Goal: Transaction & Acquisition: Purchase product/service

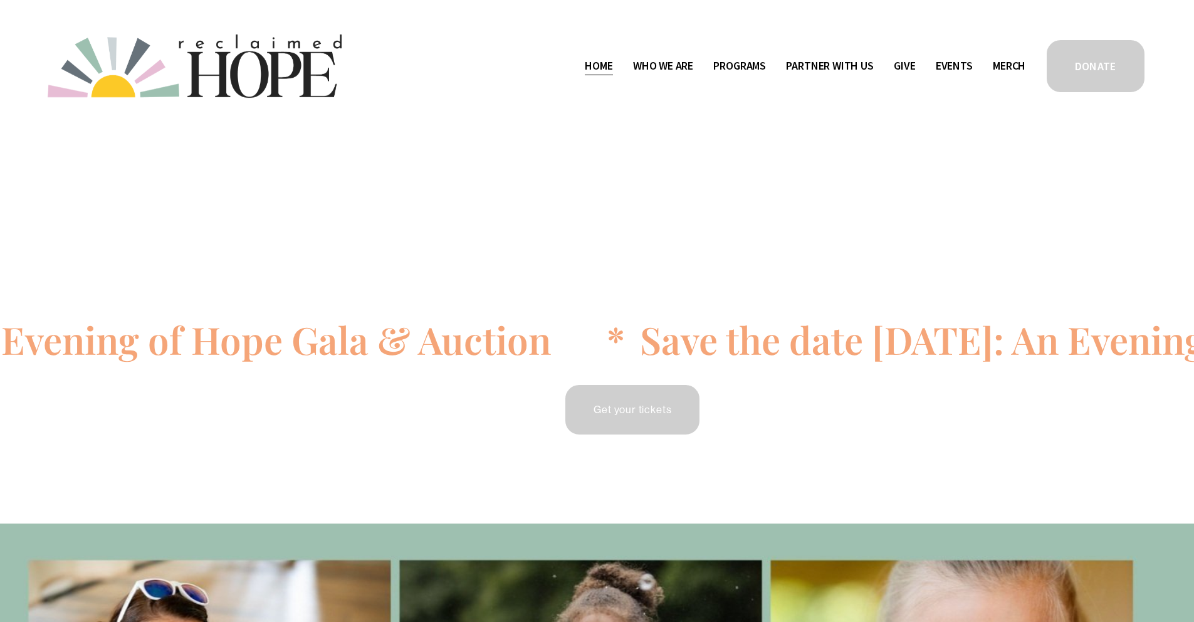
click at [651, 407] on link "Get your tickets" at bounding box center [632, 409] width 138 height 53
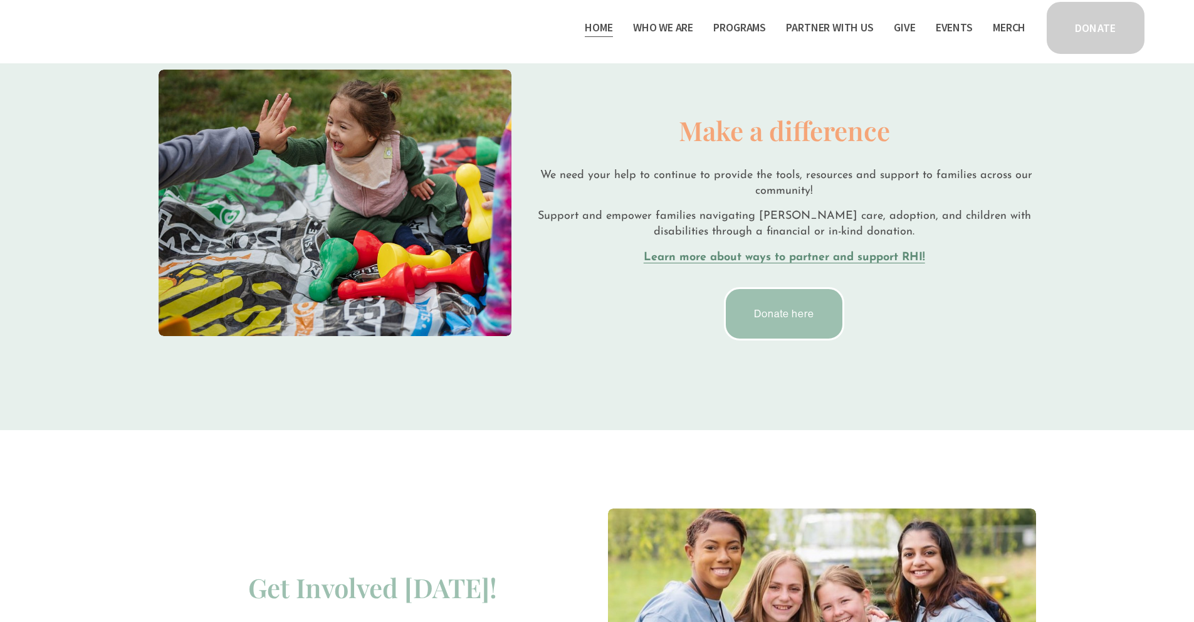
scroll to position [2365, 0]
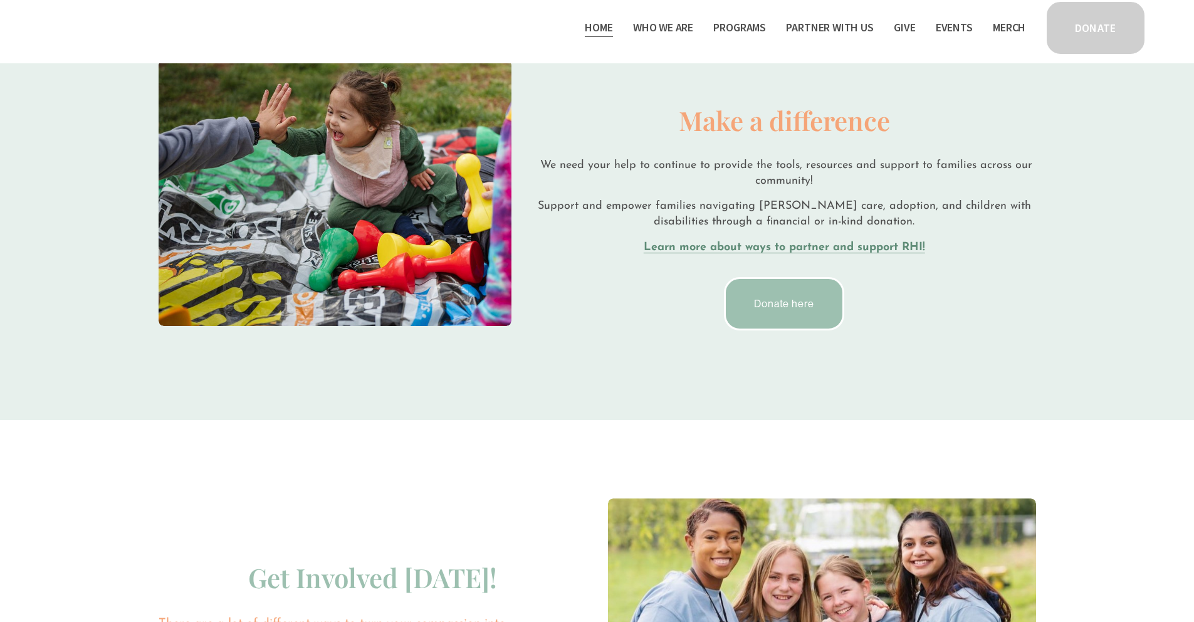
click at [800, 299] on link "Donate here" at bounding box center [784, 303] width 120 height 53
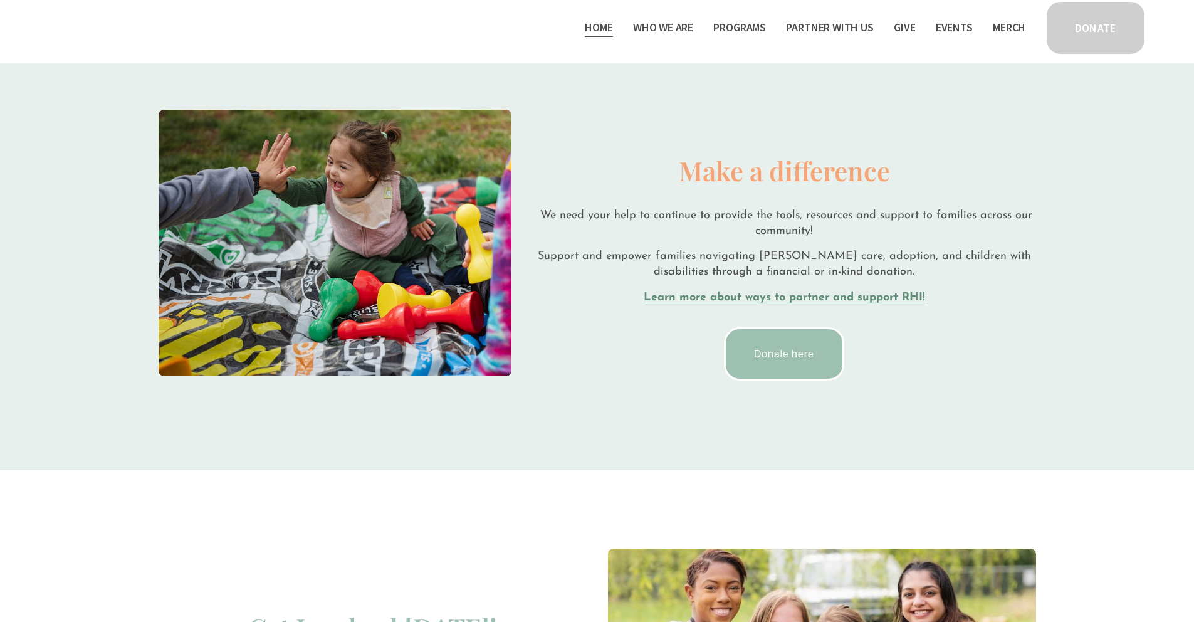
scroll to position [2165, 0]
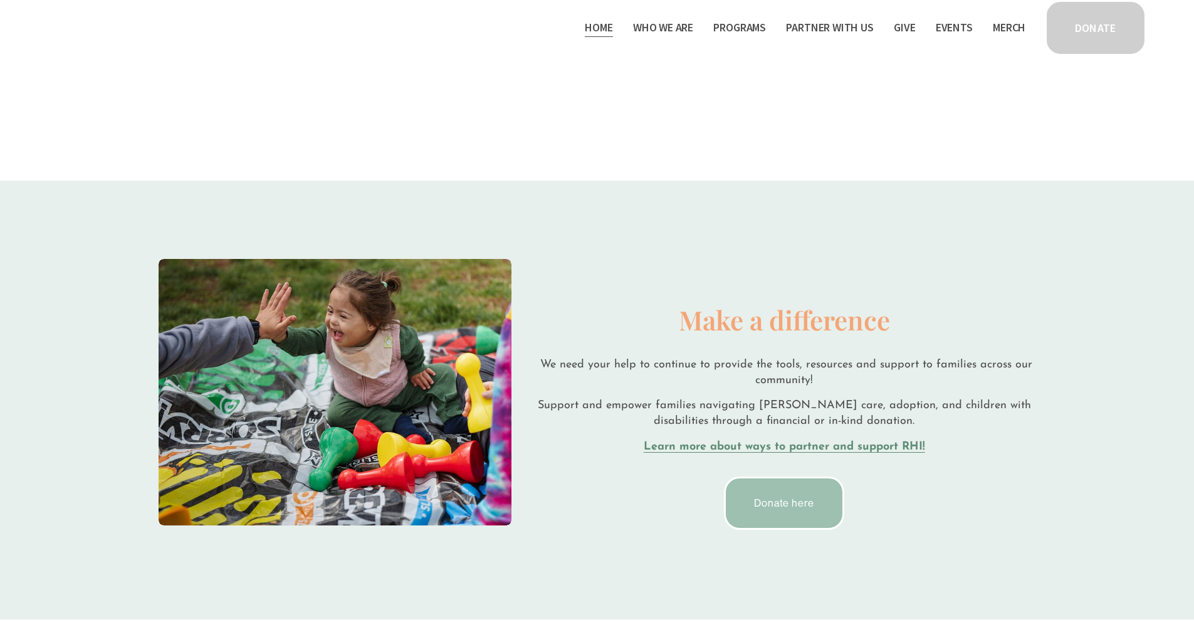
click at [800, 489] on link "Donate here" at bounding box center [784, 502] width 120 height 53
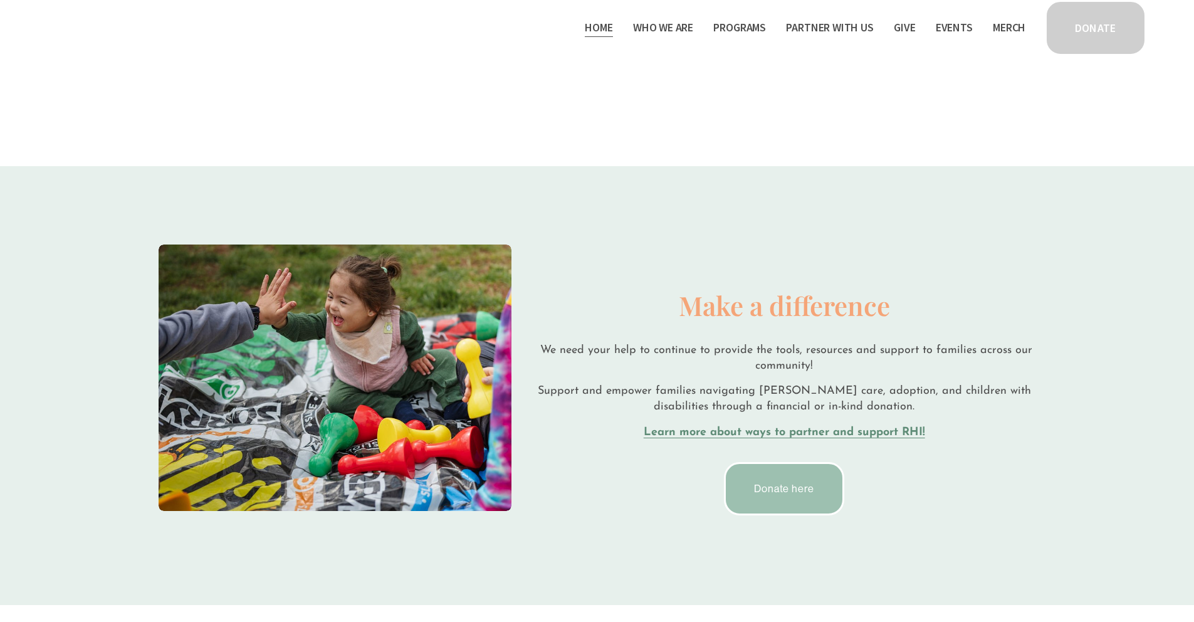
scroll to position [2345, 0]
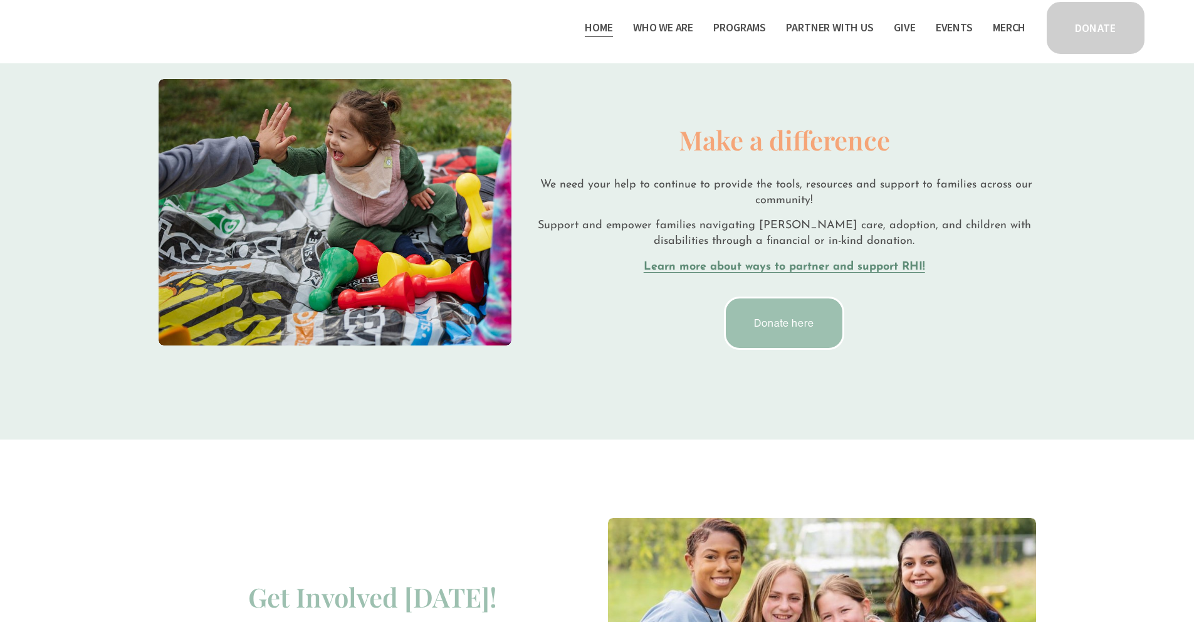
click at [752, 261] on strong "Learn more about ways to partner and support RHI!" at bounding box center [784, 266] width 281 height 11
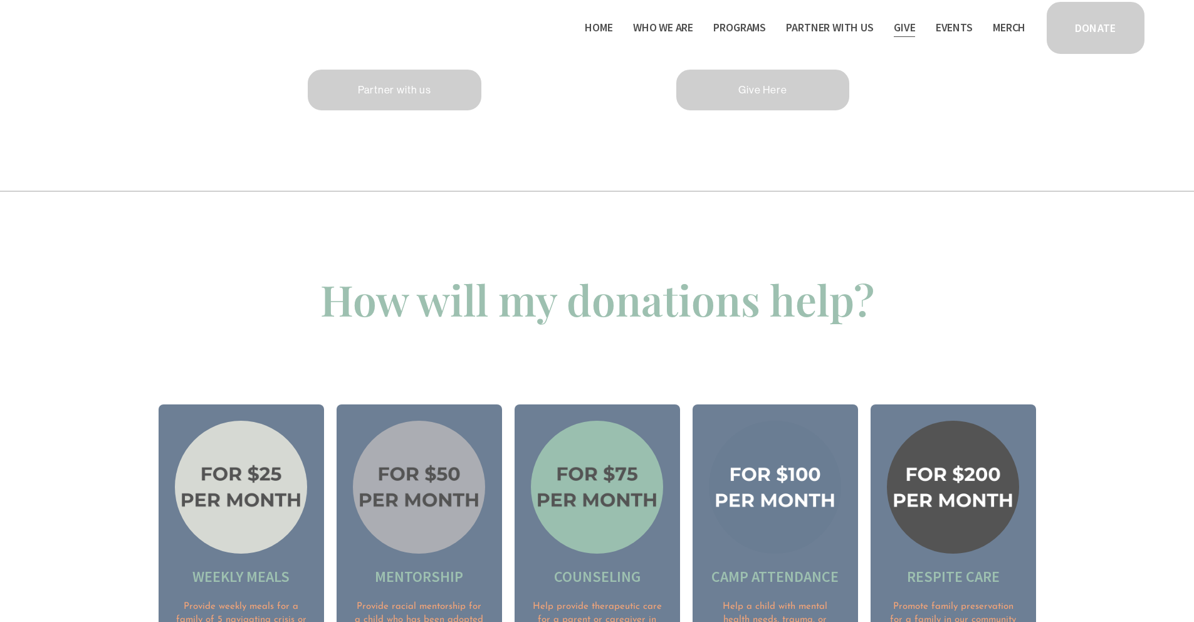
scroll to position [637, 0]
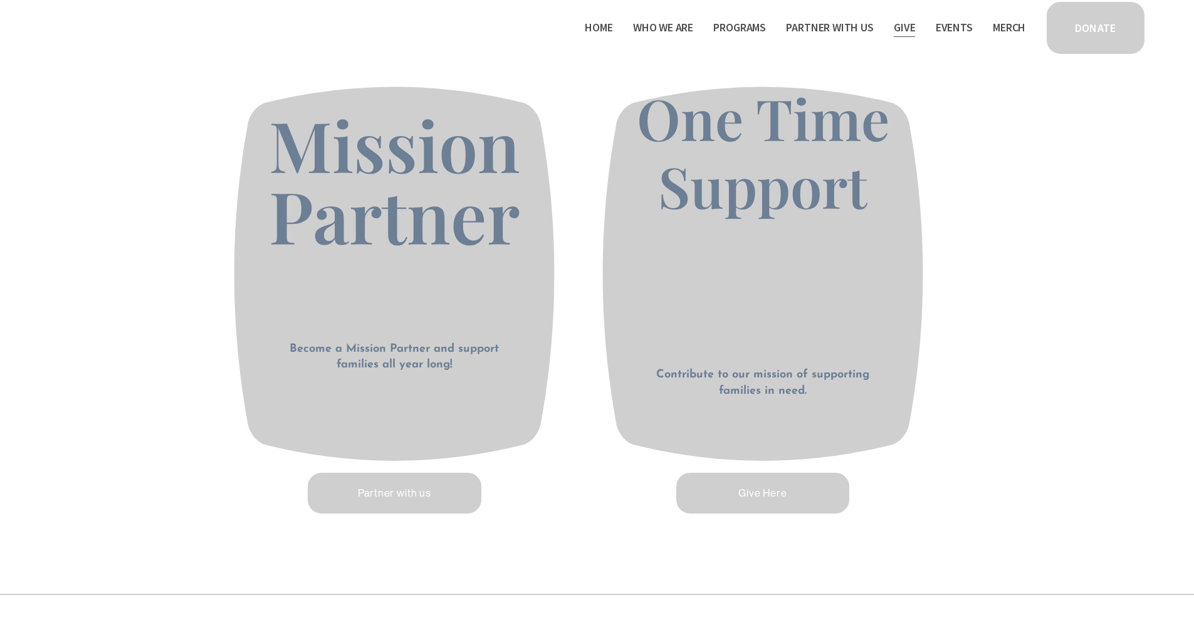
click at [754, 489] on link "Give Here" at bounding box center [762, 493] width 177 height 44
click at [414, 500] on link "Partner with us" at bounding box center [394, 493] width 177 height 44
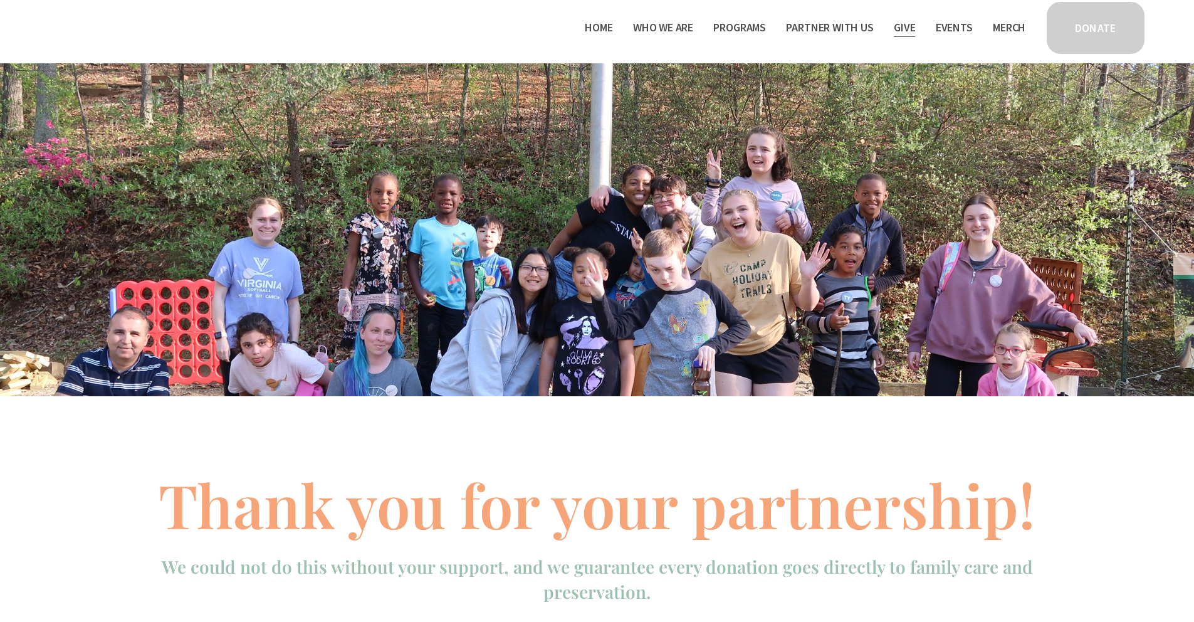
scroll to position [0, 0]
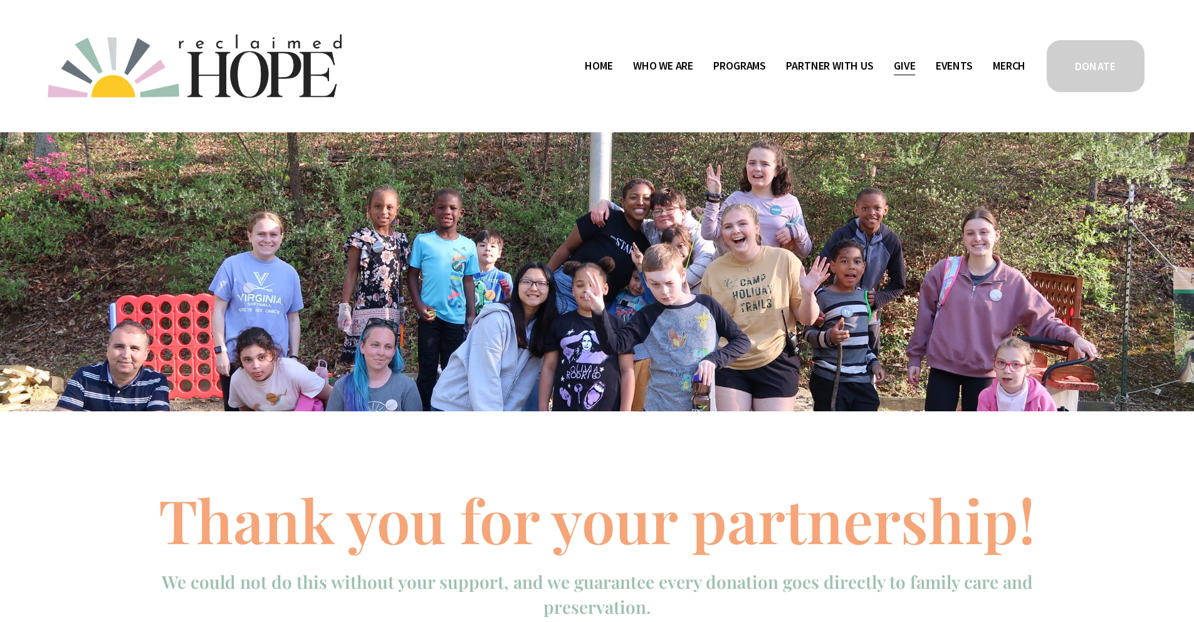
click at [601, 59] on link "Home" at bounding box center [599, 66] width 28 height 20
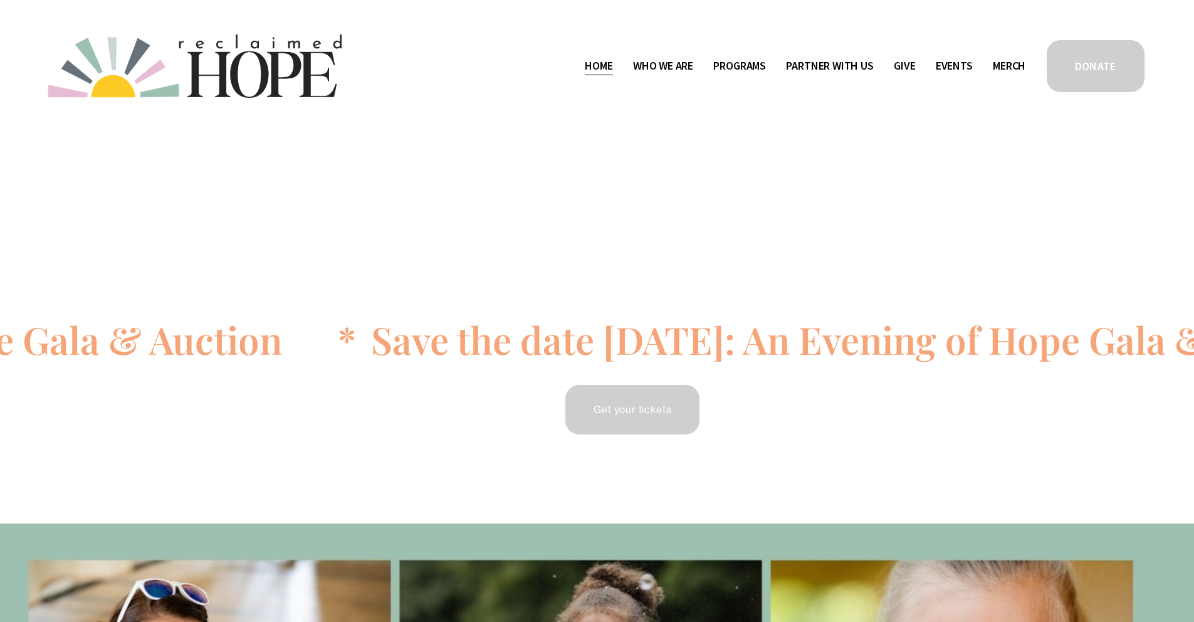
click at [1075, 158] on div "Save the date 9/18/2025: An Evening of Hope Gala & Auction * Save the date 9/18…" at bounding box center [597, 328] width 1194 height 390
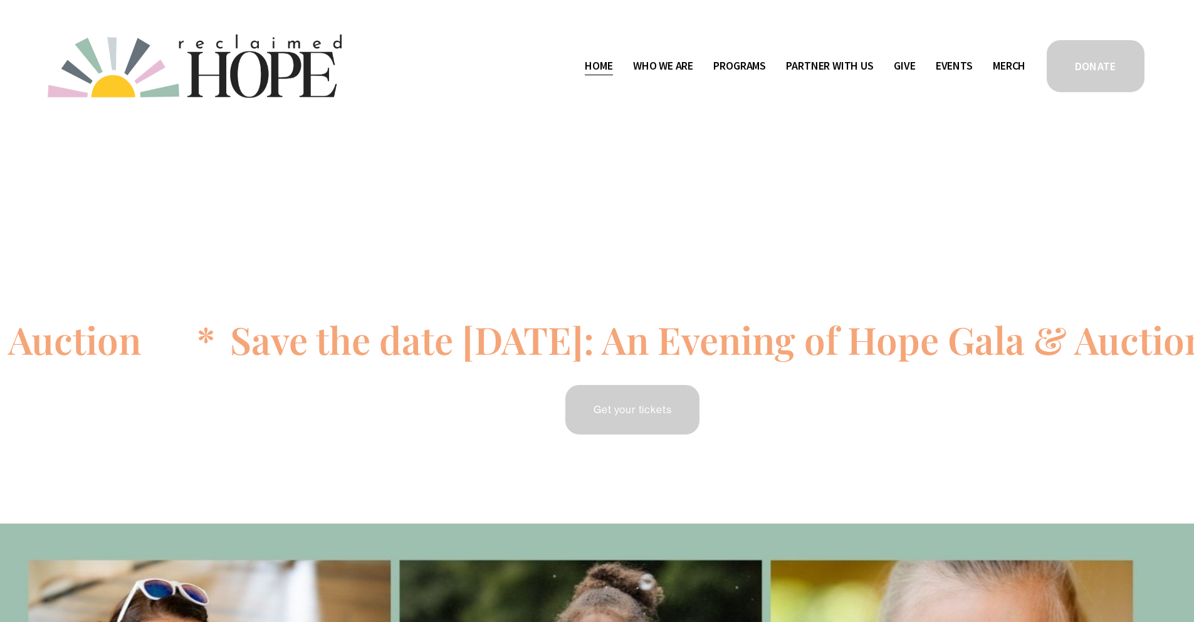
click at [899, 34] on div "Home Who We Are Staff & Board Contact" at bounding box center [537, 65] width 978 height 63
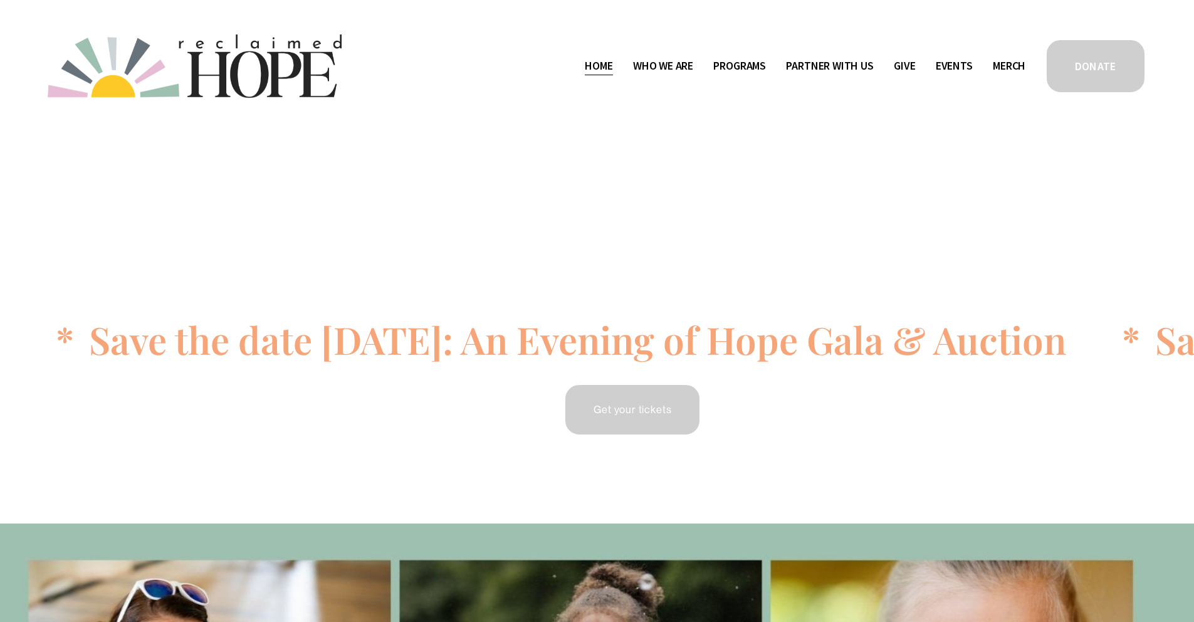
click at [1174, 31] on div "Skip to Content Home Who We Are" at bounding box center [597, 66] width 1194 height 132
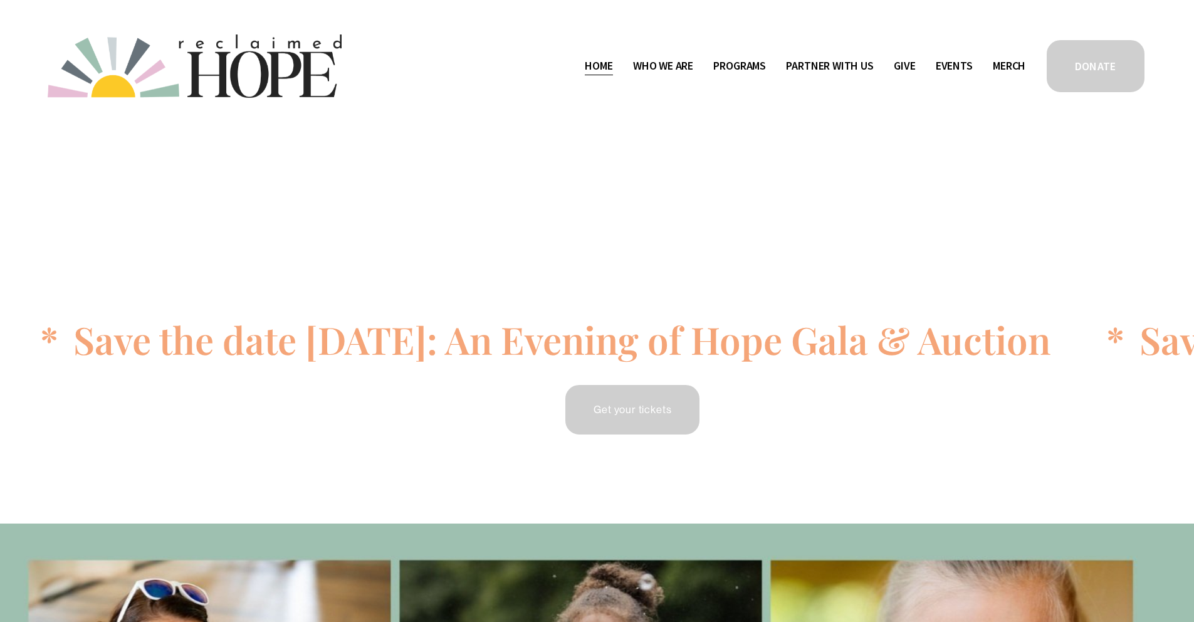
click at [1174, 30] on div "Skip to Content Home Who We Are" at bounding box center [597, 66] width 1194 height 132
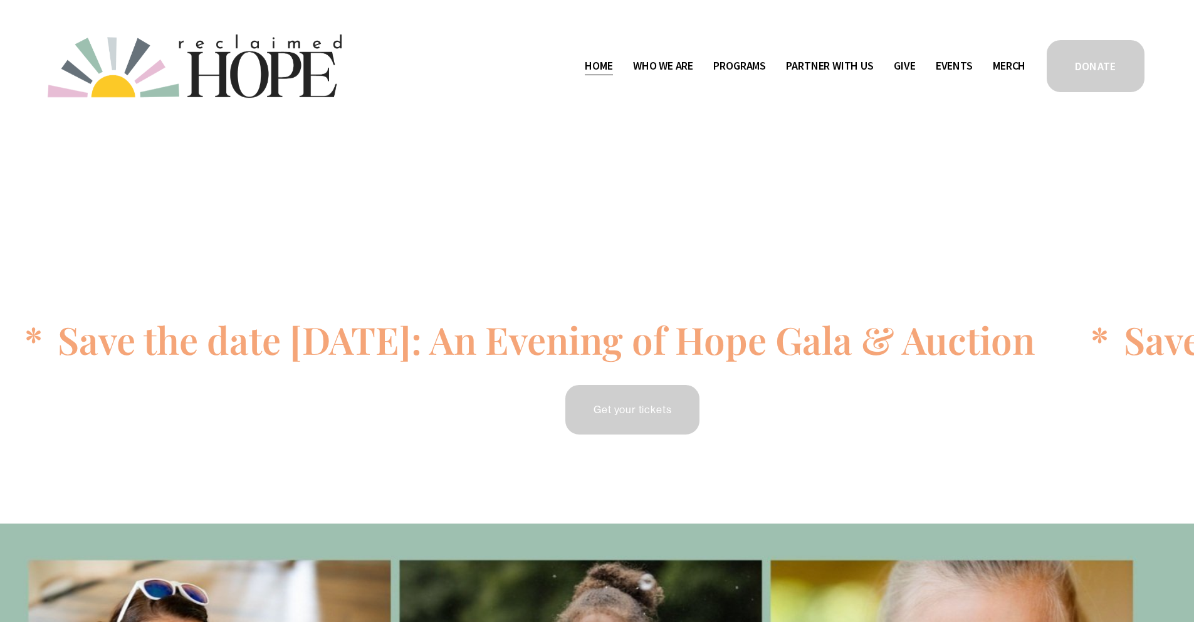
click at [1174, 29] on div "Skip to Content Home Who We Are" at bounding box center [597, 66] width 1194 height 132
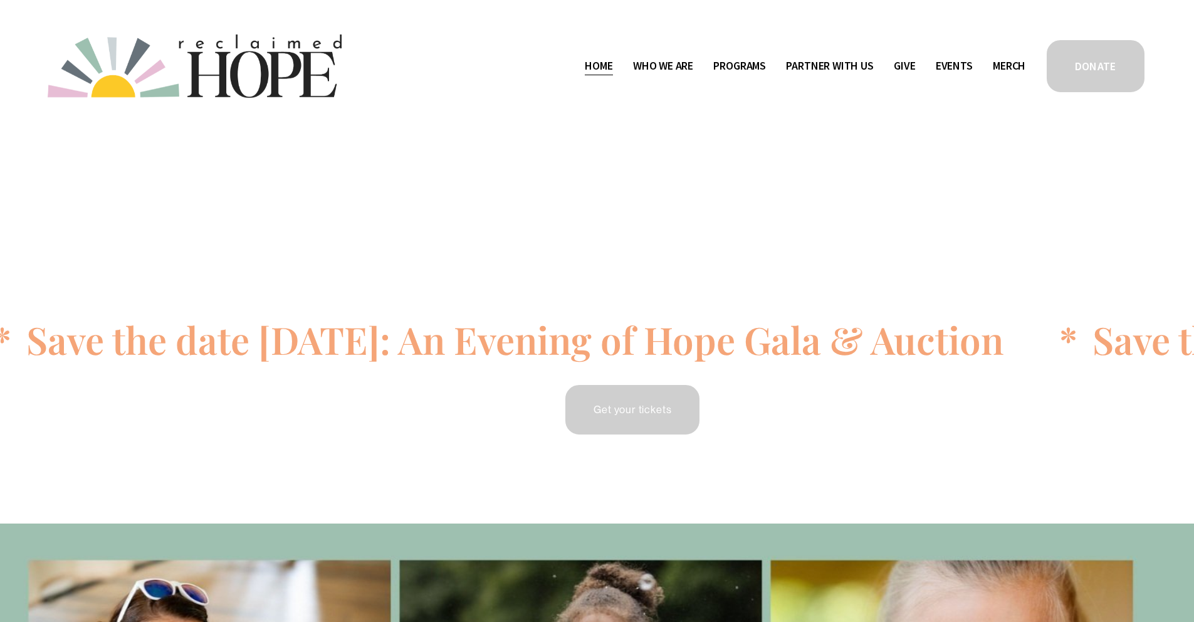
click at [943, 227] on div "Save the date 9/18/2025: An Evening of Hope Gala & Auction * Save the date 9/18…" at bounding box center [597, 328] width 1194 height 233
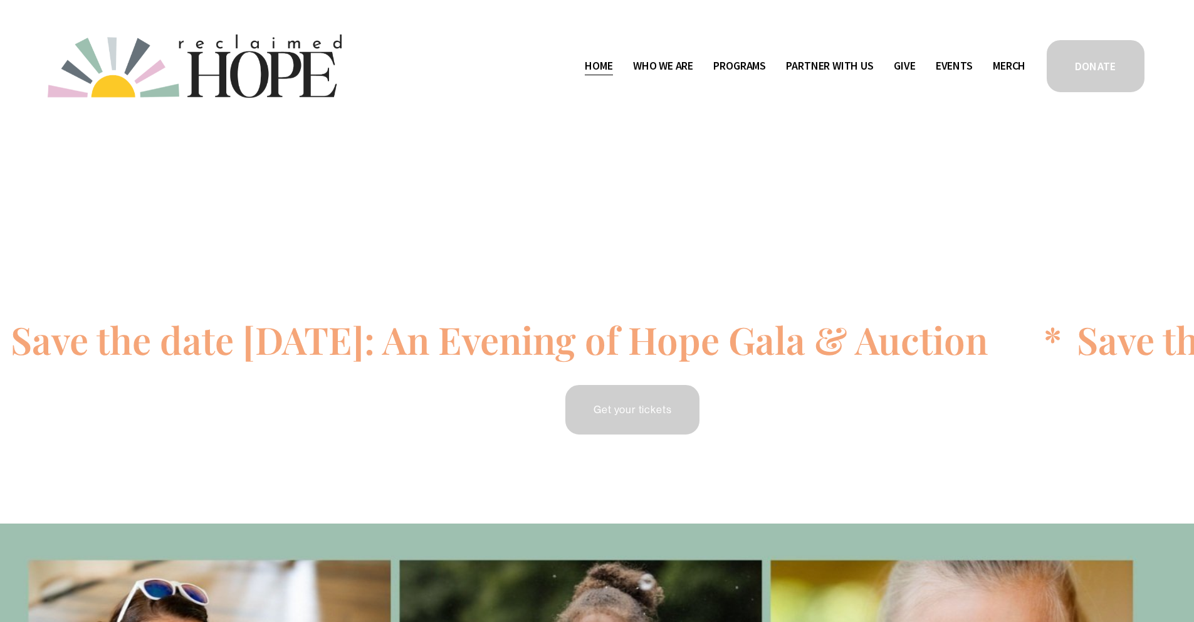
drag, startPoint x: 944, startPoint y: 217, endPoint x: 958, endPoint y: 197, distance: 24.2
click at [945, 218] on div "Save the date 9/18/2025: An Evening of Hope Gala & Auction * Save the date 9/18…" at bounding box center [597, 328] width 1194 height 233
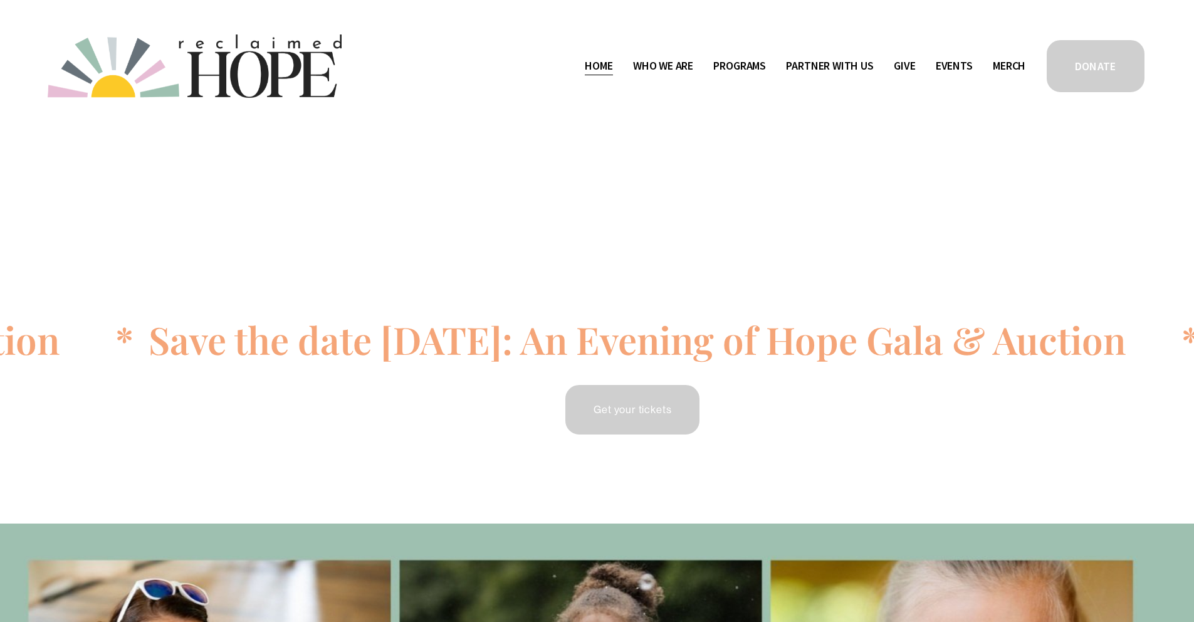
click at [1067, 65] on link "DONATE" at bounding box center [1096, 66] width 102 height 56
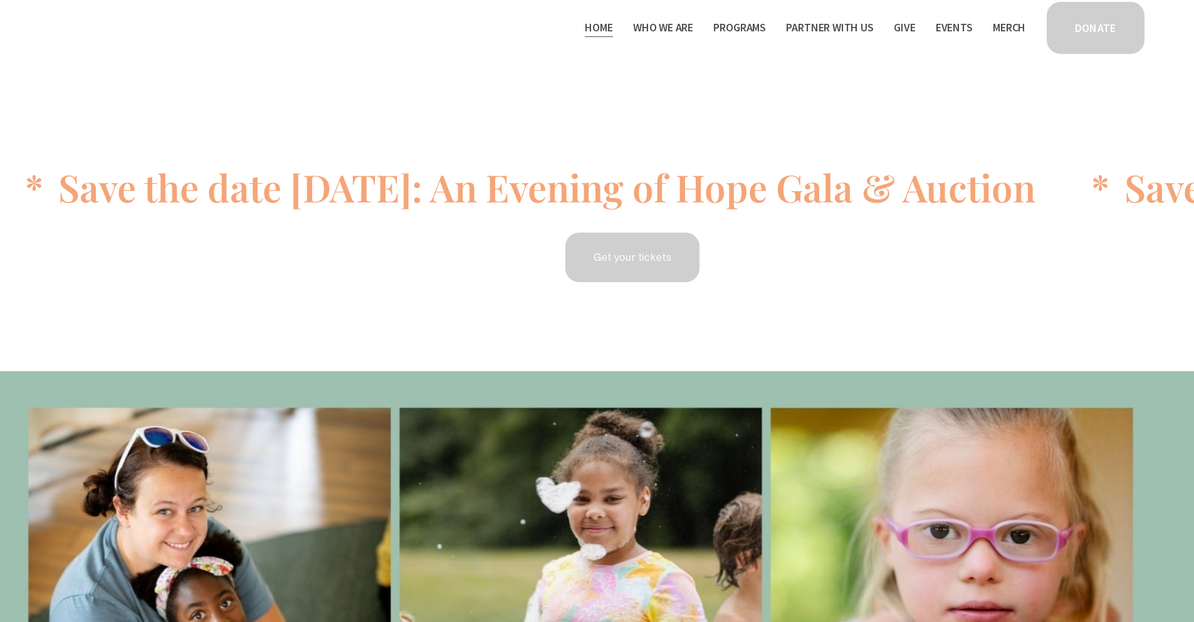
scroll to position [100, 0]
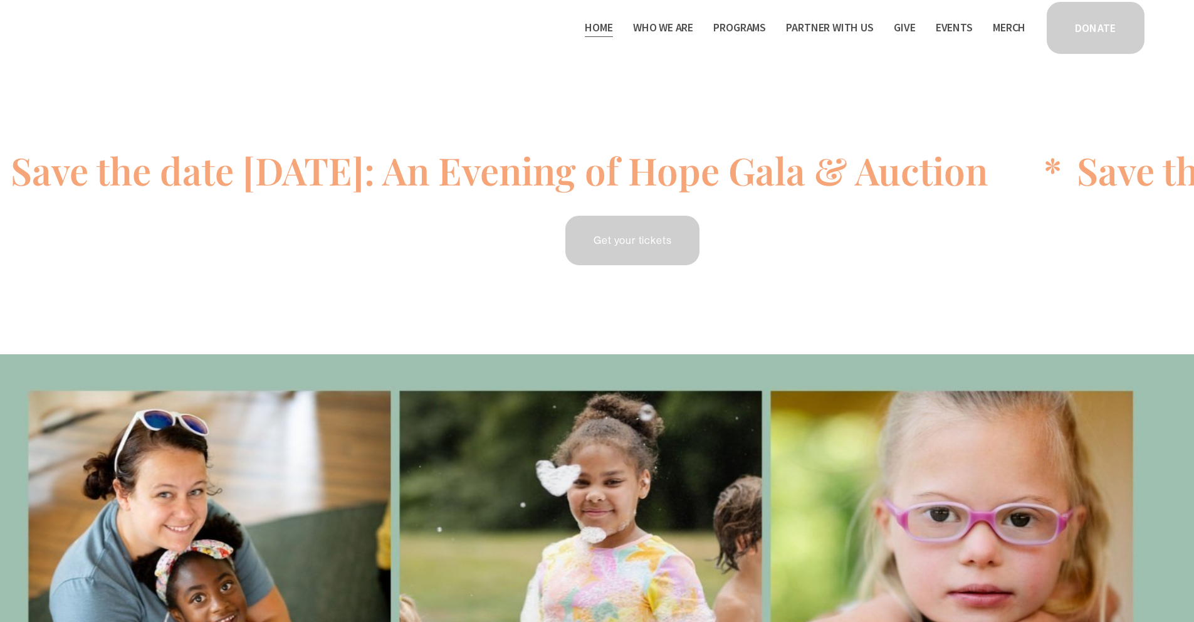
click at [656, 251] on link "Get your tickets" at bounding box center [632, 240] width 138 height 53
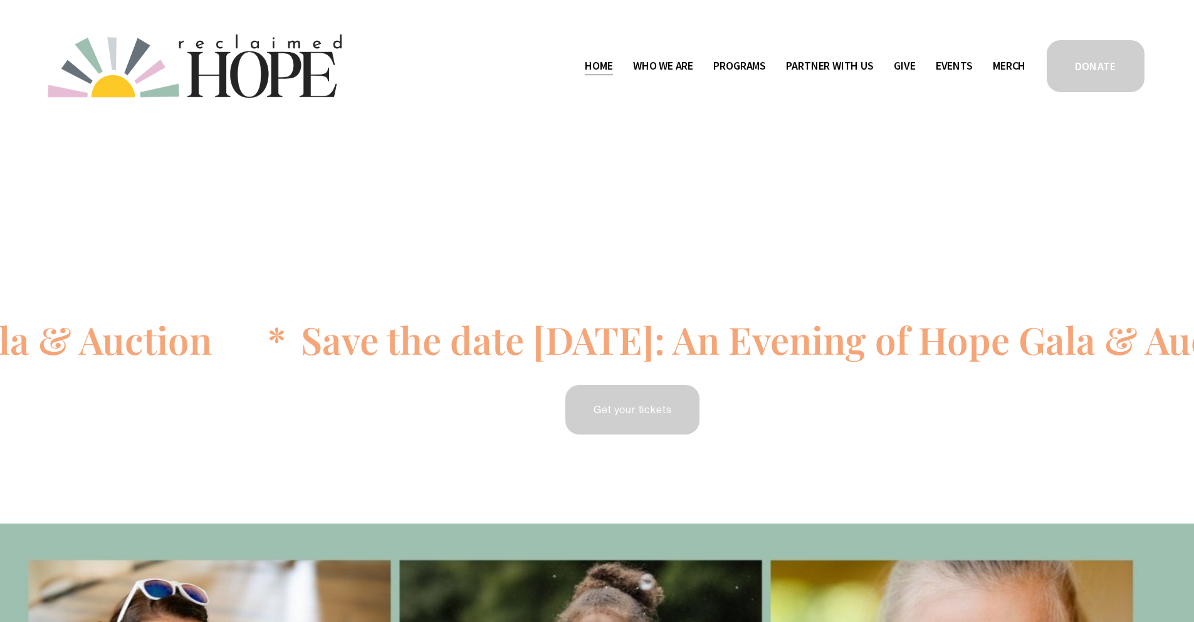
click at [1080, 86] on link "DONATE" at bounding box center [1096, 66] width 102 height 56
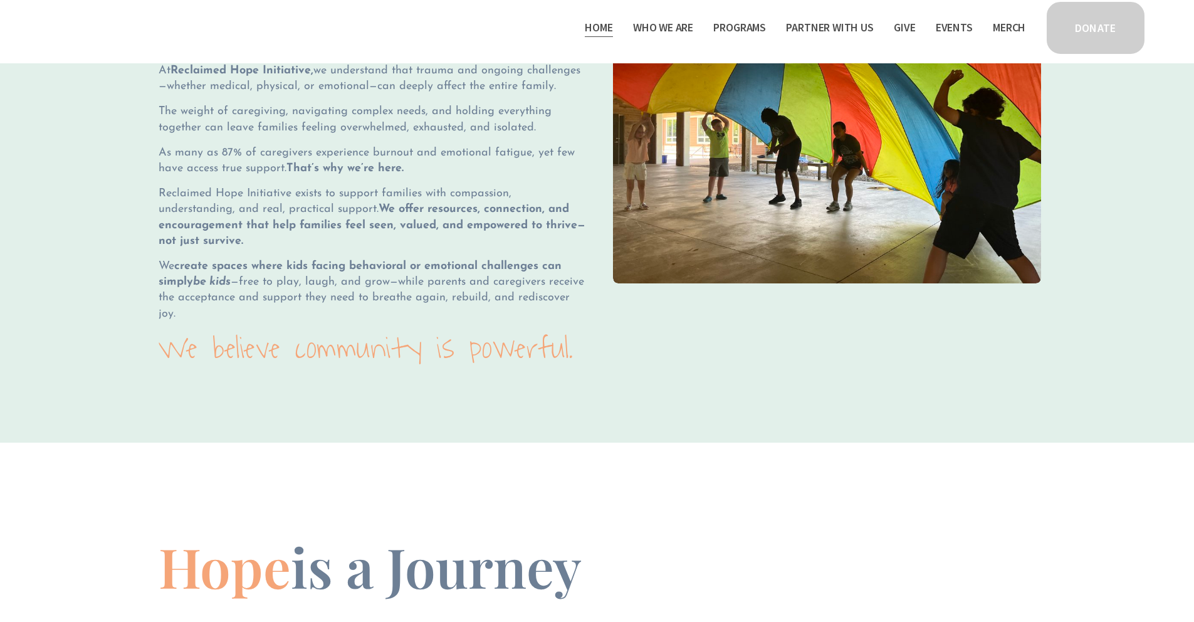
scroll to position [1449, 0]
click at [902, 25] on link "Give" at bounding box center [904, 28] width 21 height 20
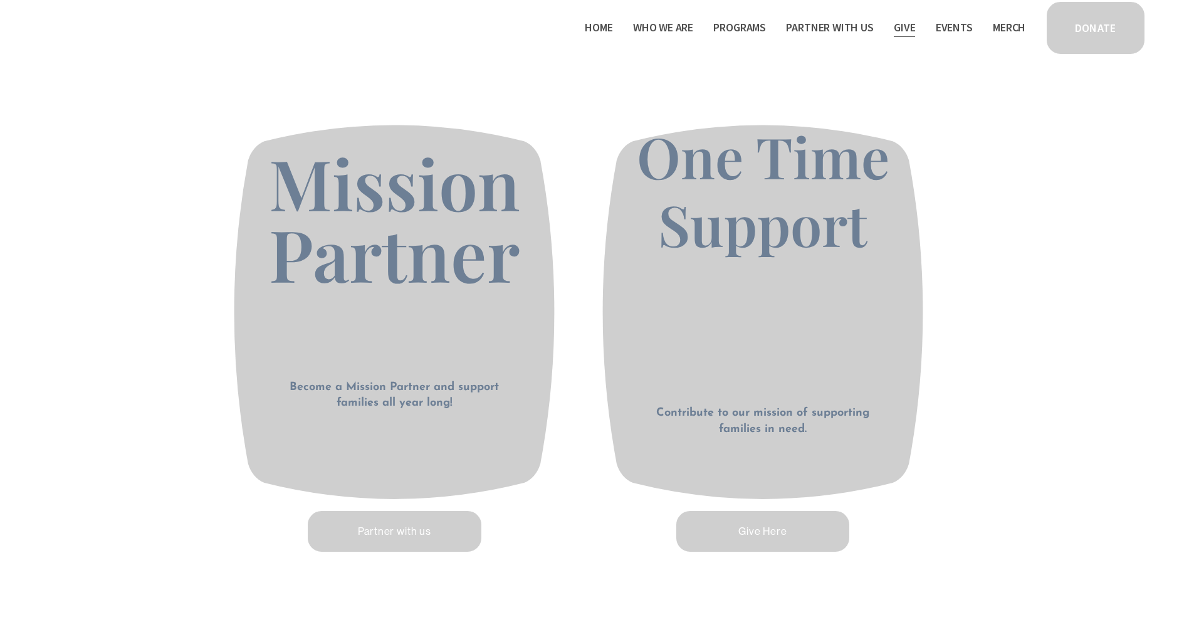
scroll to position [595, 0]
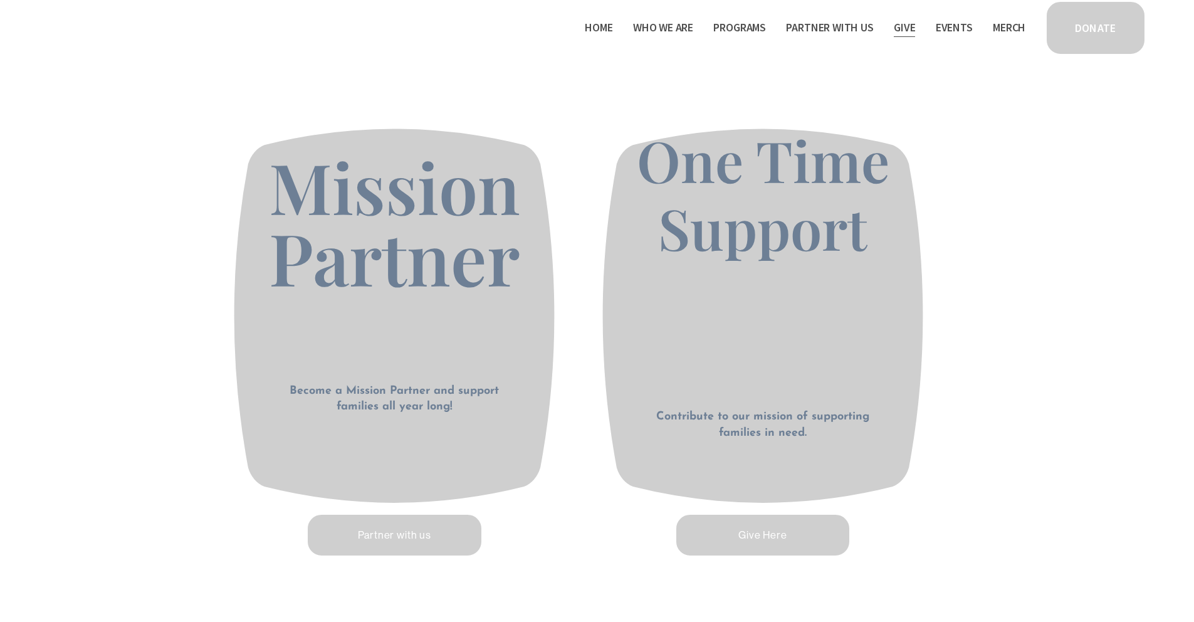
click at [394, 538] on link "Partner with us" at bounding box center [394, 535] width 177 height 44
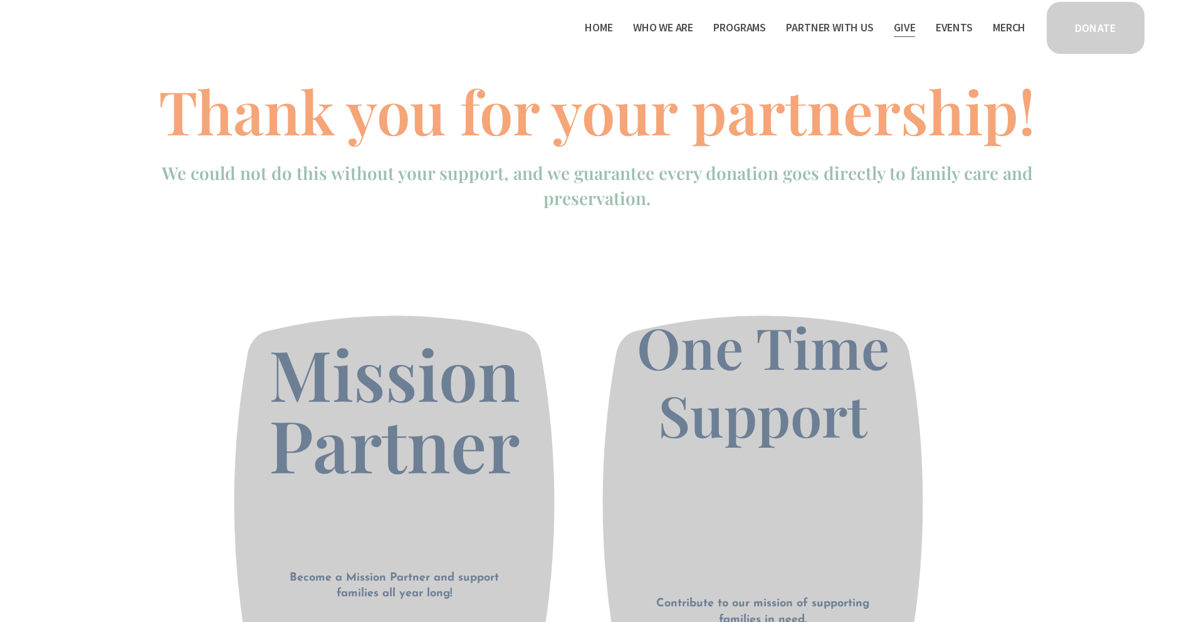
scroll to position [0, 0]
